Goal: Transaction & Acquisition: Purchase product/service

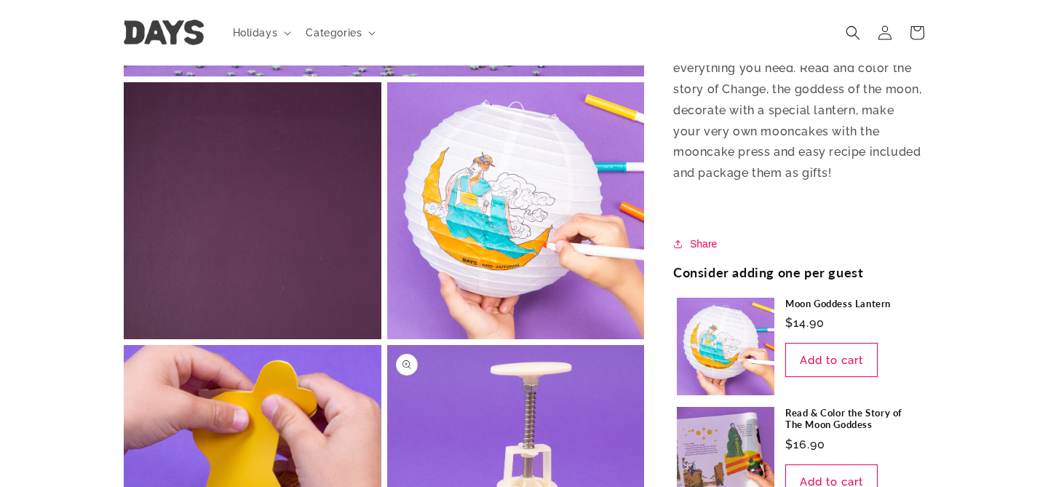
scroll to position [540, 0]
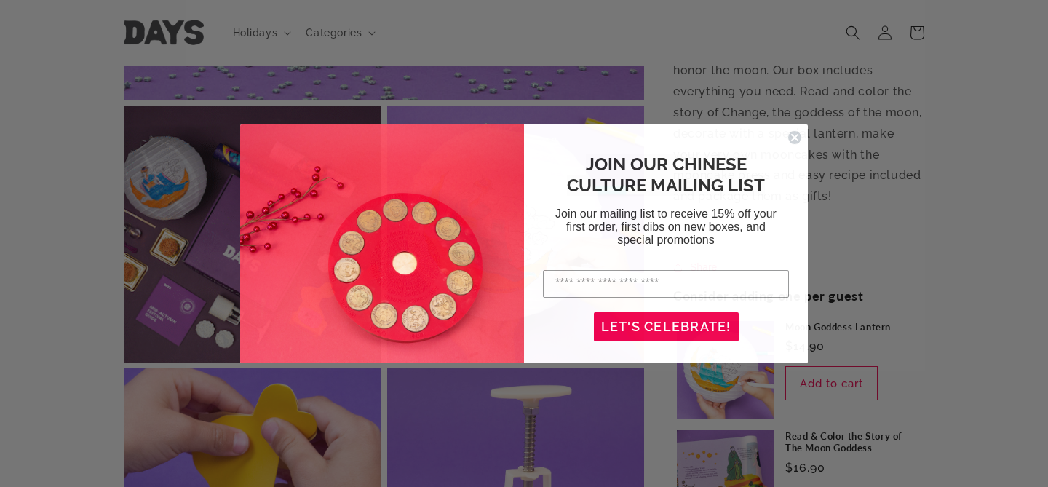
click at [796, 138] on icon "Close dialog" at bounding box center [795, 138] width 6 height 6
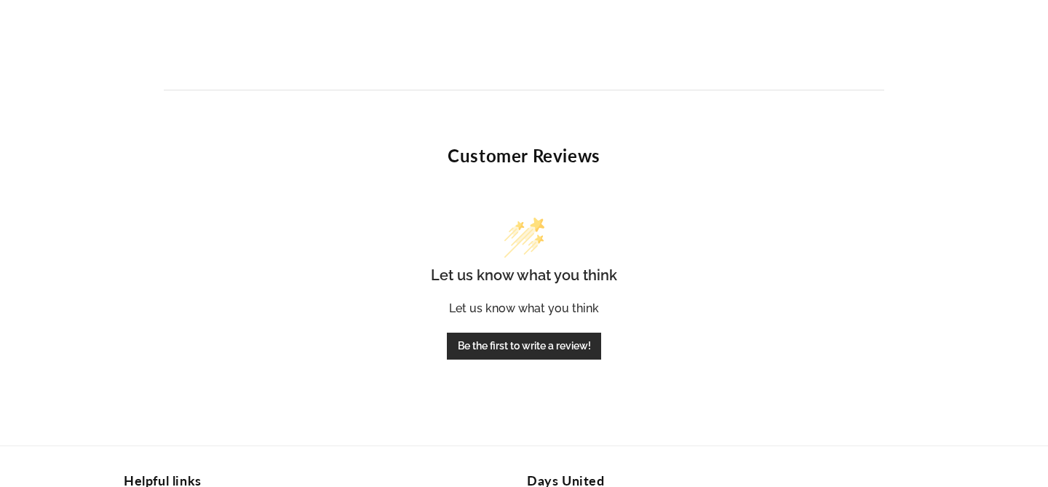
scroll to position [3601, 0]
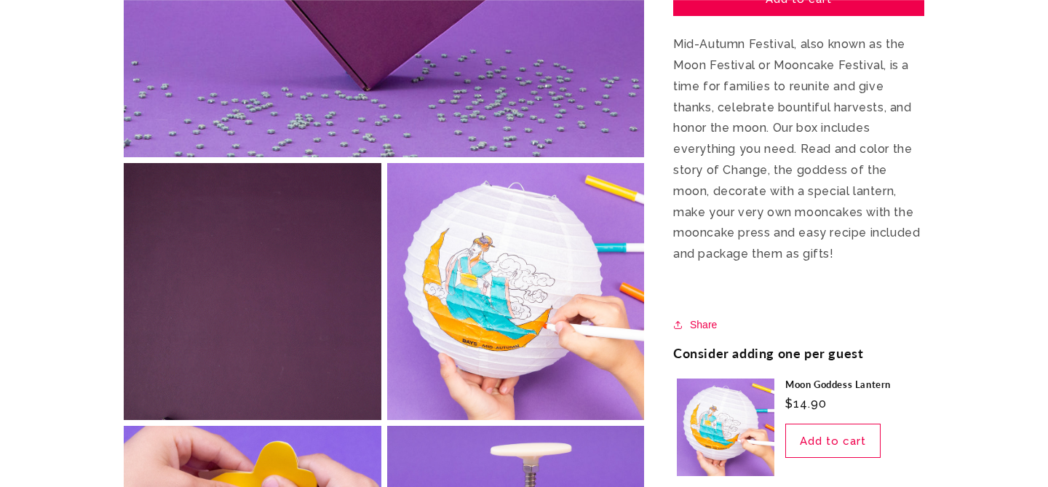
scroll to position [527, 0]
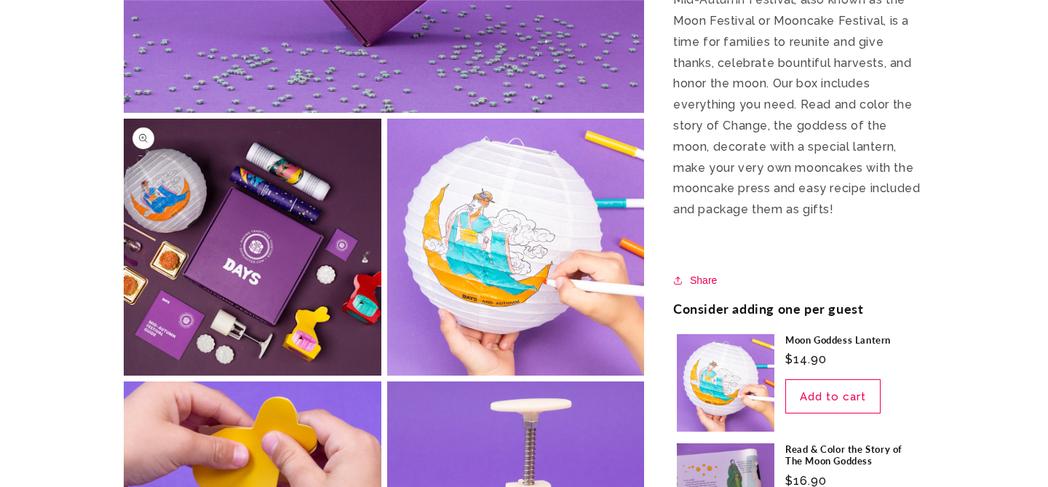
click at [124, 376] on button "Open media 2 in modal" at bounding box center [124, 376] width 0 height 0
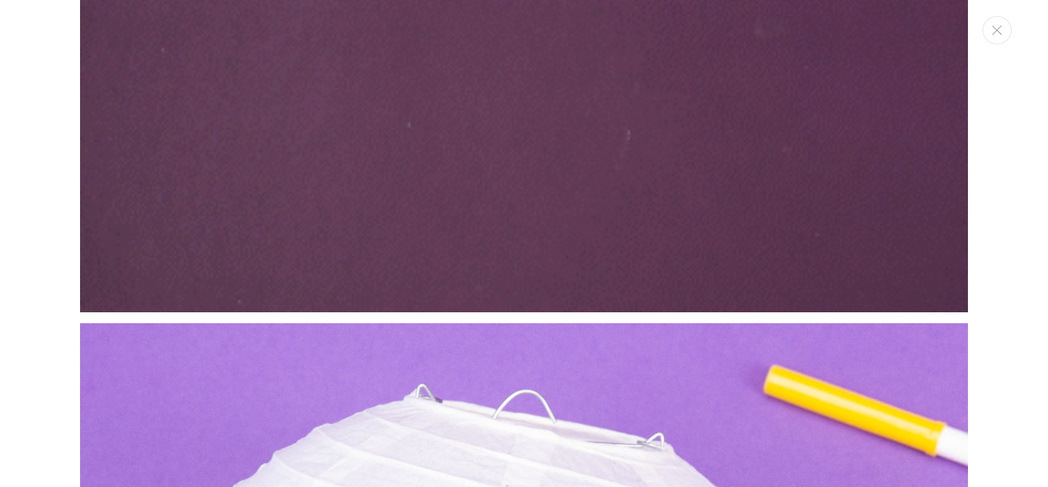
scroll to position [1423, 0]
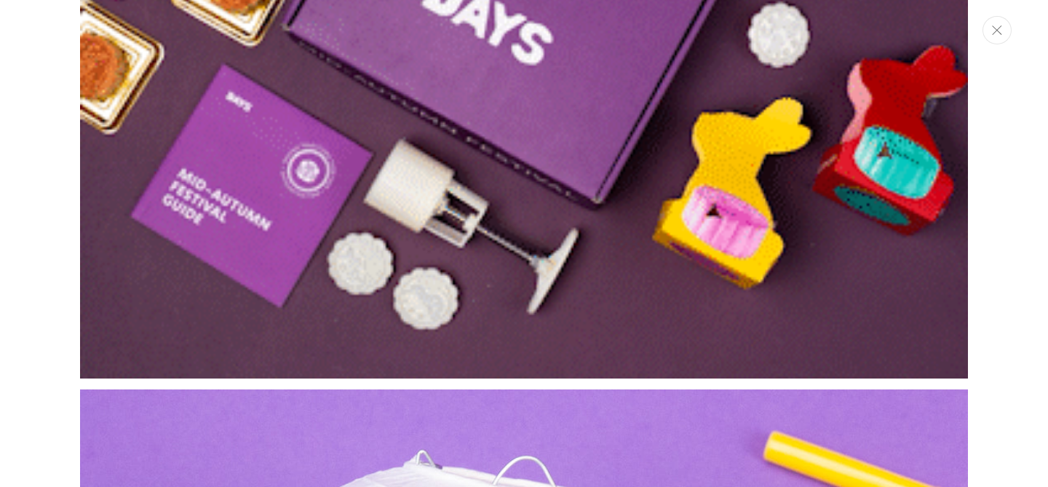
click at [1001, 38] on button "Close" at bounding box center [997, 30] width 29 height 28
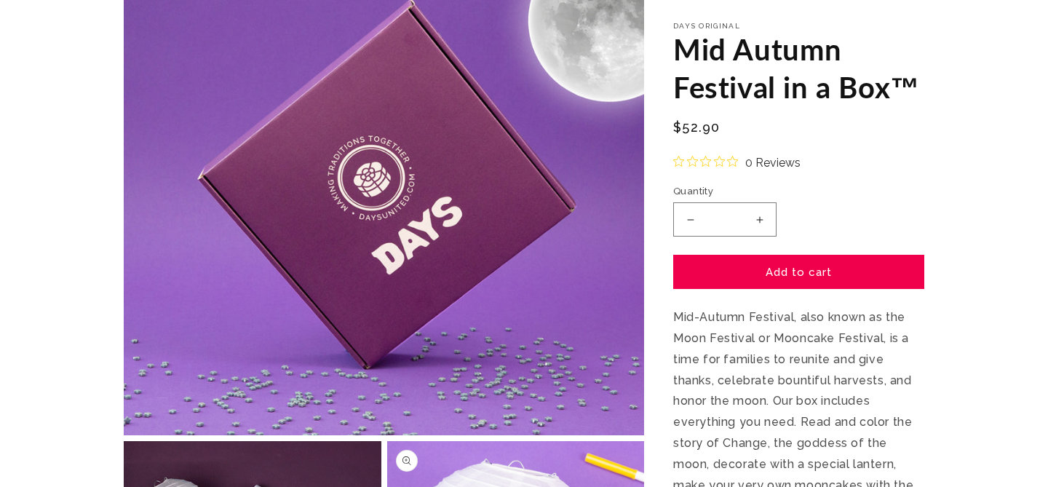
scroll to position [0, 0]
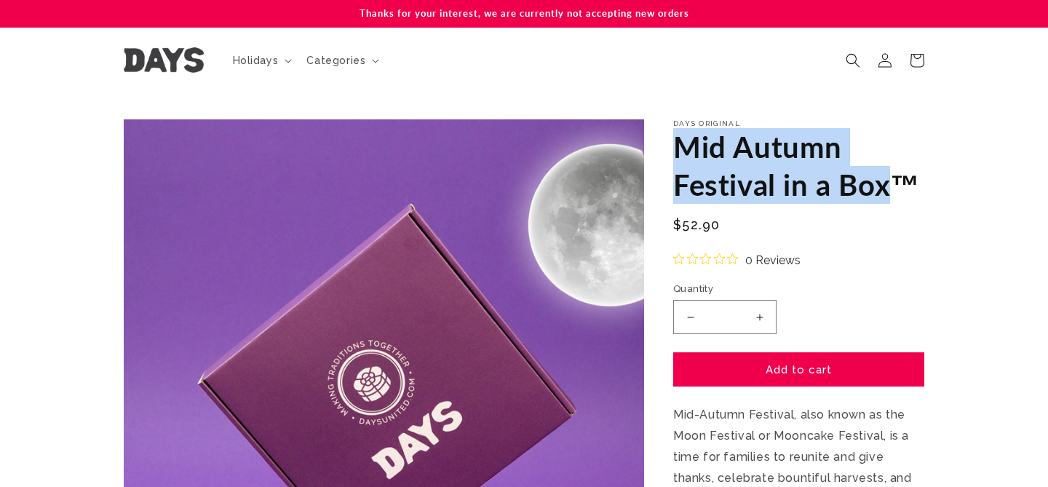
drag, startPoint x: 676, startPoint y: 138, endPoint x: 893, endPoint y: 178, distance: 219.9
click at [893, 178] on h1 "Mid Autumn Festival in a Box™" at bounding box center [799, 166] width 251 height 76
copy h1 "Mid Autumn Festival in a Box"
